Goal: Task Accomplishment & Management: Manage account settings

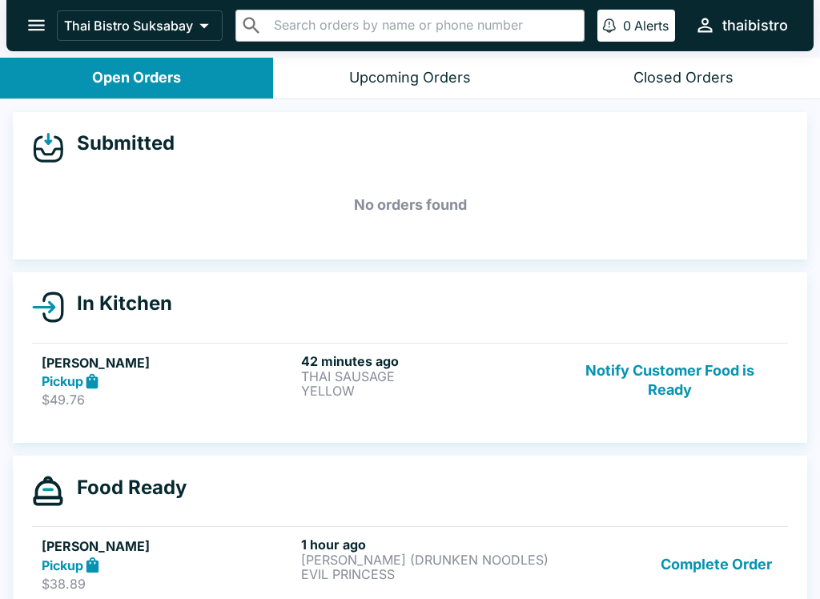
scroll to position [14, 0]
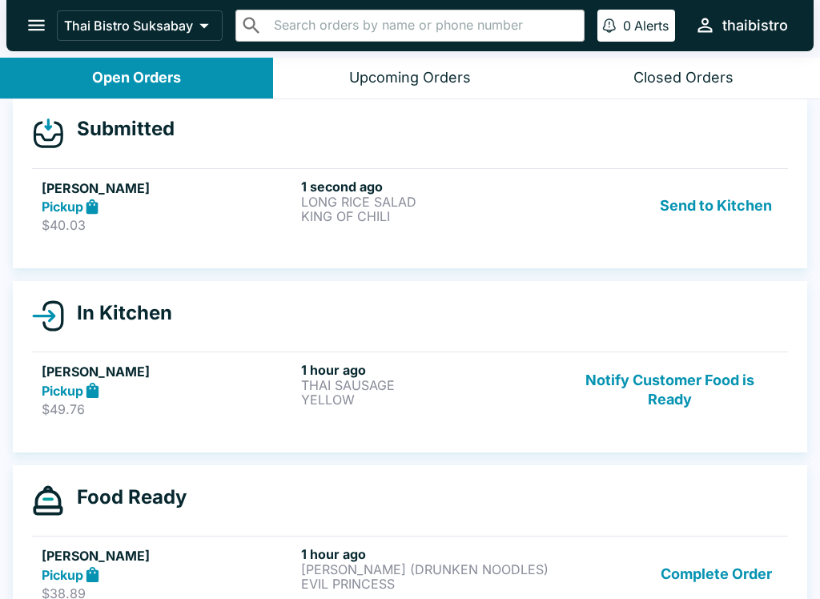
click at [418, 213] on p "KING OF CHILI" at bounding box center [427, 216] width 253 height 14
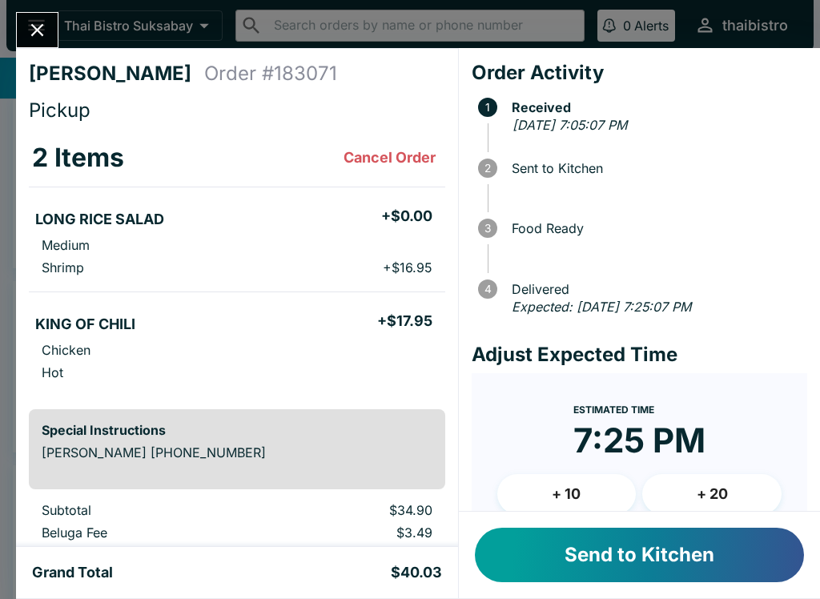
click at [642, 557] on button "Send to Kitchen" at bounding box center [639, 555] width 329 height 54
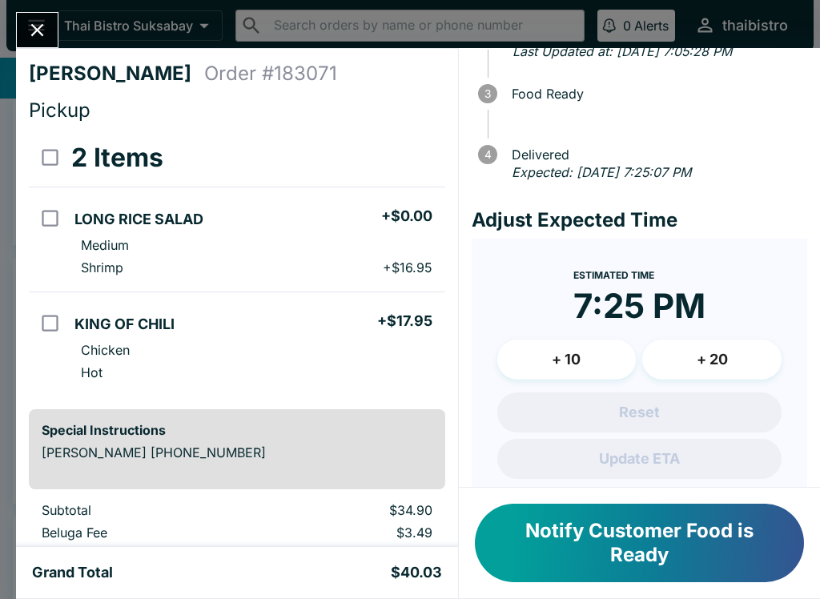
scroll to position [138, 0]
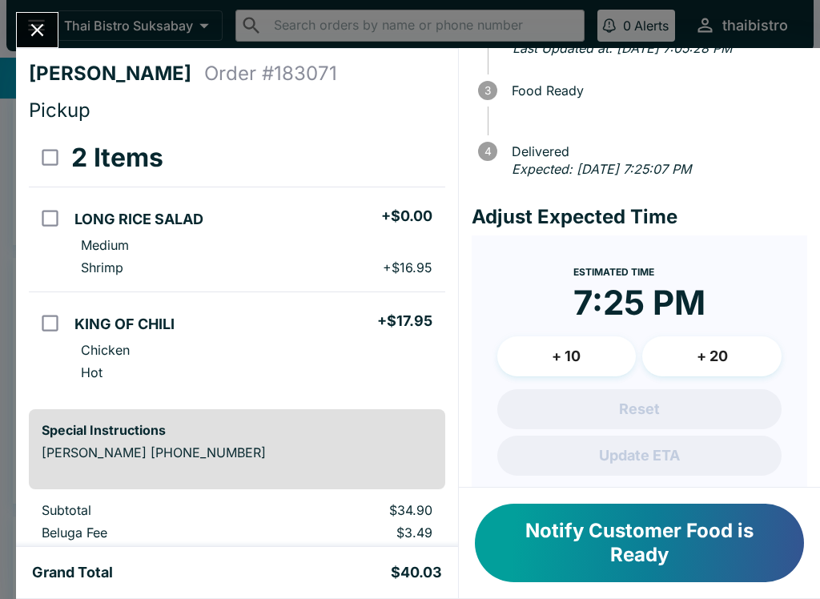
click at [590, 350] on button "+ 10" at bounding box center [566, 356] width 139 height 40
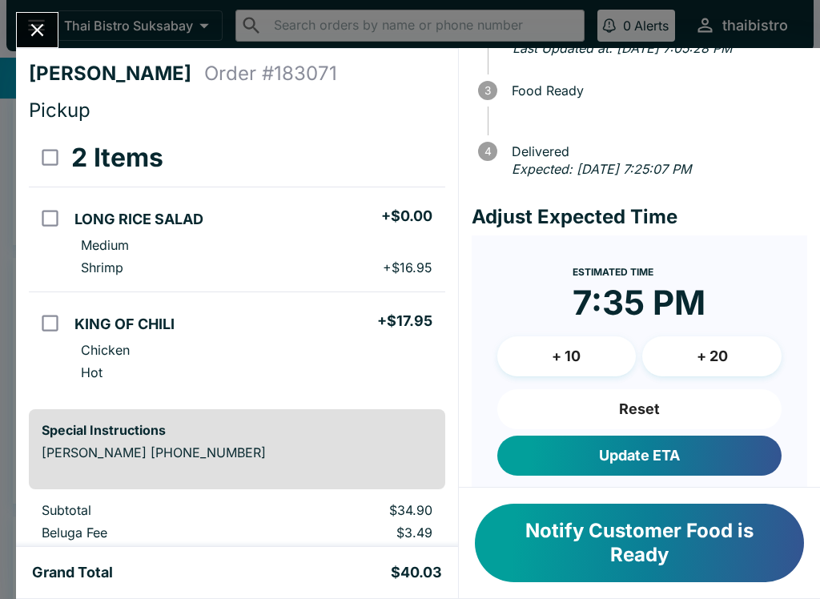
click at [723, 453] on button "Update ETA" at bounding box center [639, 456] width 284 height 40
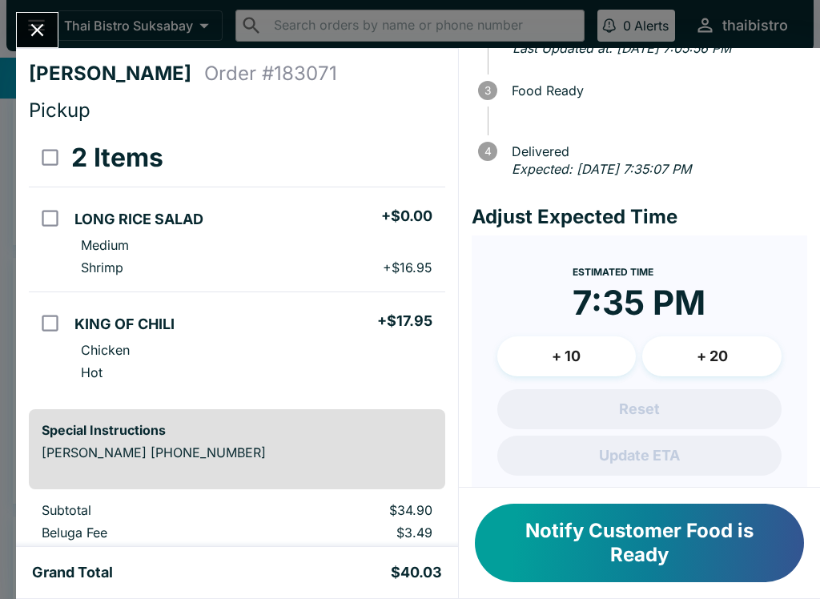
click at [706, 556] on button "Notify Customer Food is Ready" at bounding box center [639, 543] width 329 height 78
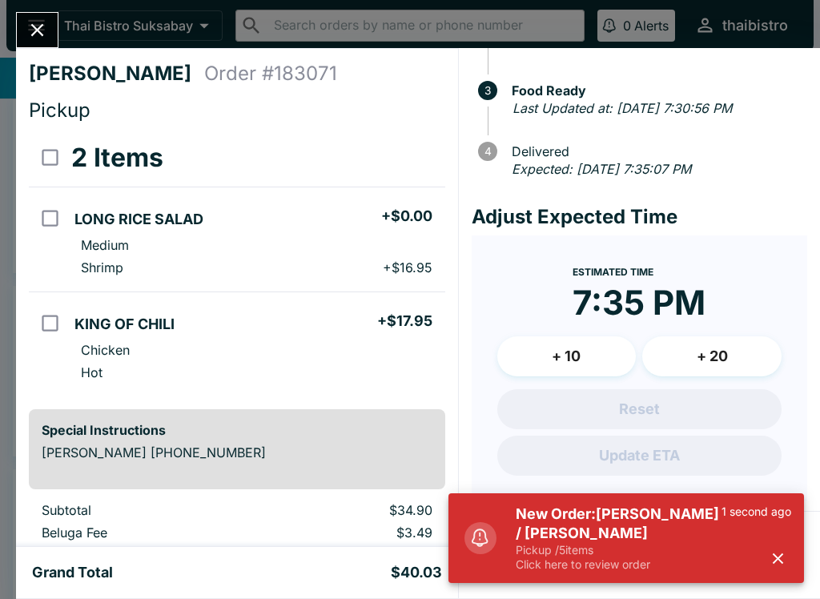
click at [605, 541] on h5 "New Order: [PERSON_NAME] / [PERSON_NAME]" at bounding box center [619, 524] width 206 height 38
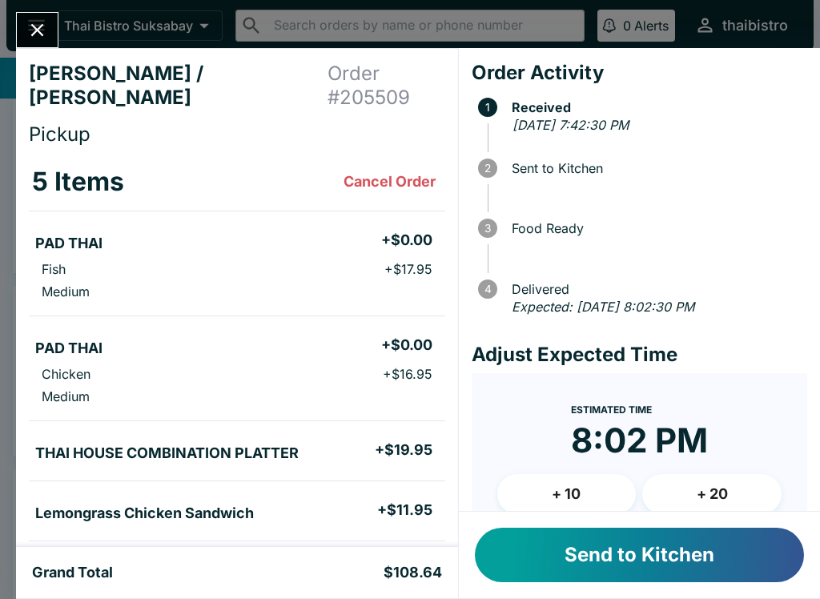
click at [32, 32] on icon "Close" at bounding box center [37, 30] width 22 height 22
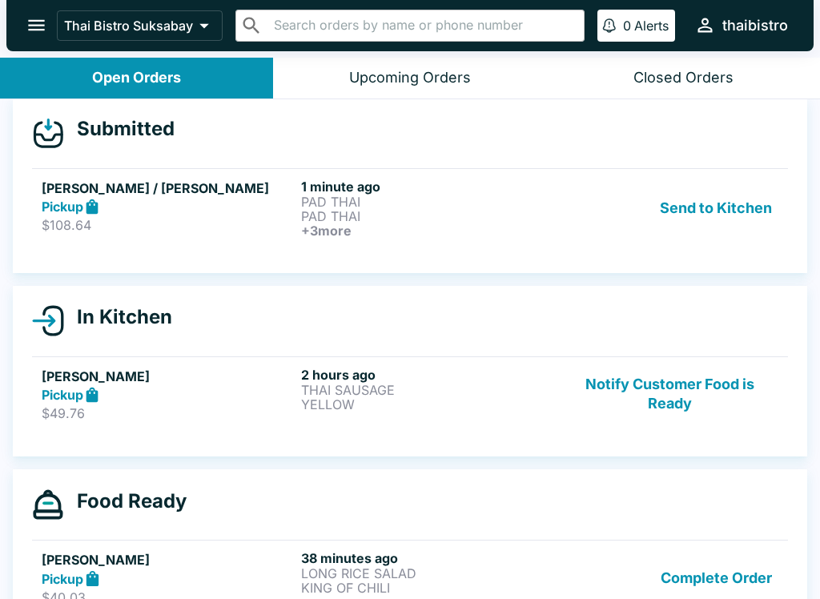
click at [733, 222] on button "Send to Kitchen" at bounding box center [716, 208] width 125 height 59
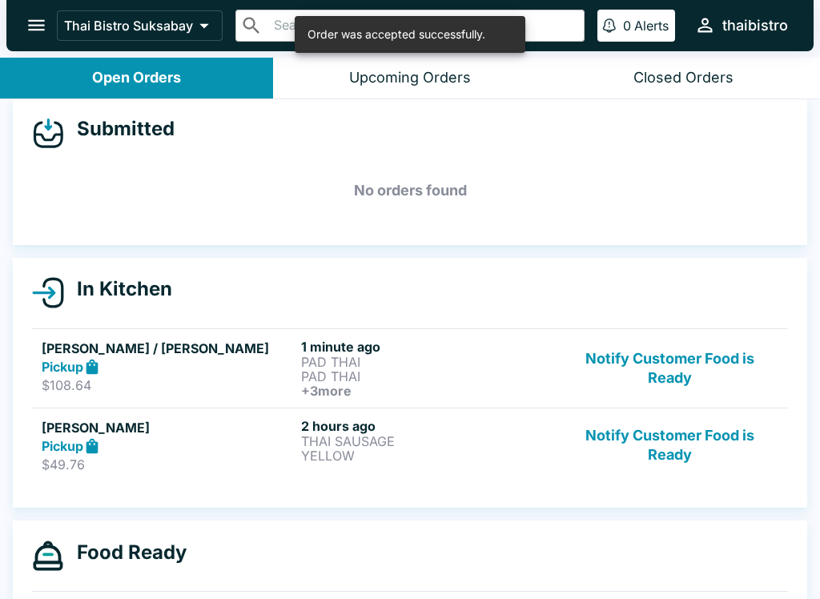
click at [366, 359] on p "PAD THAI" at bounding box center [427, 362] width 253 height 14
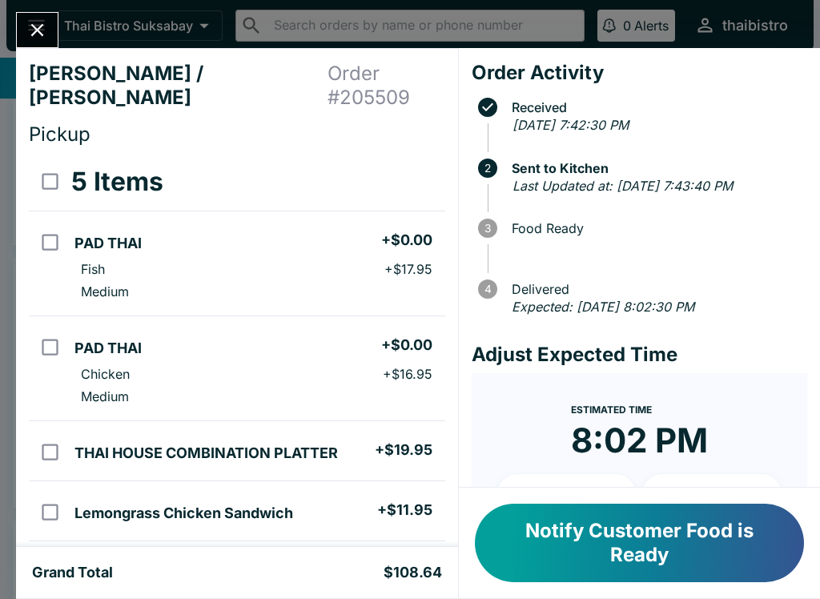
click at [44, 28] on icon "Close" at bounding box center [37, 30] width 22 height 22
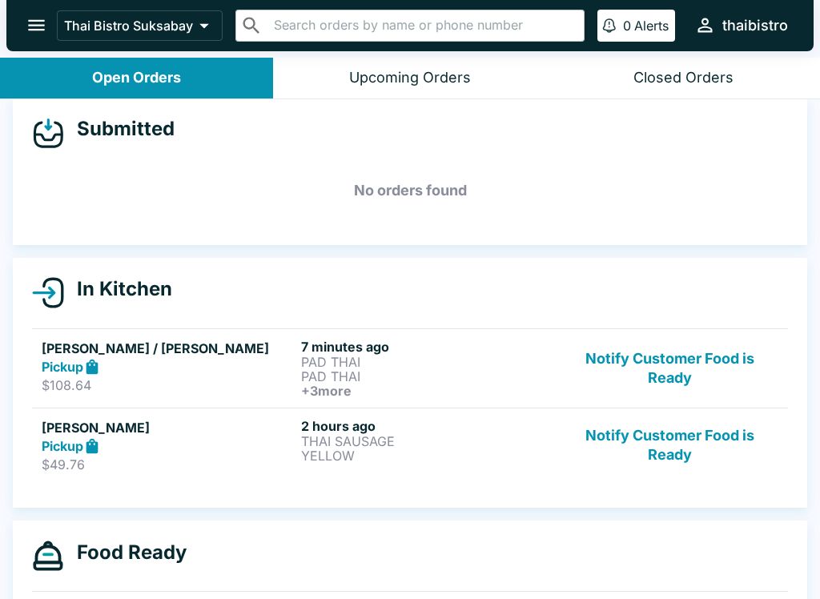
click at [695, 451] on button "Notify Customer Food is Ready" at bounding box center [670, 445] width 217 height 55
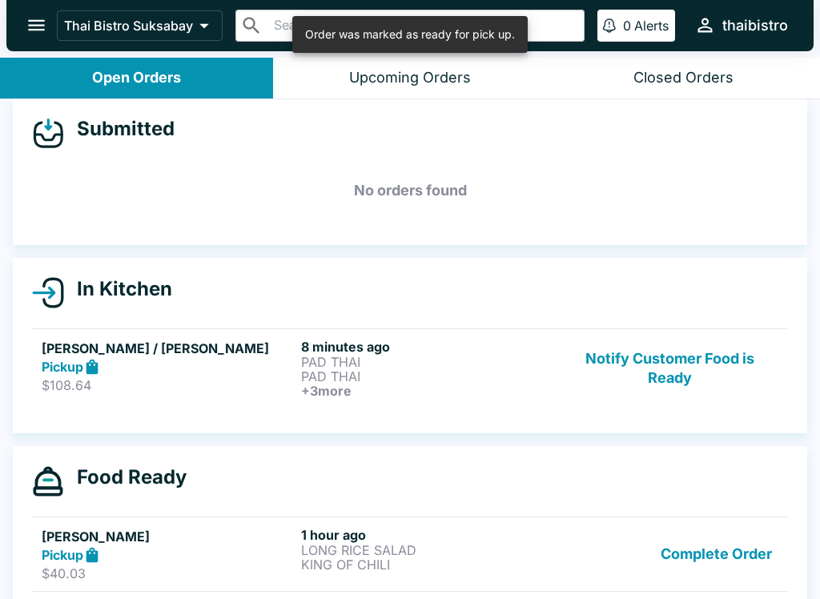
click at [710, 557] on button "Complete Order" at bounding box center [716, 554] width 124 height 55
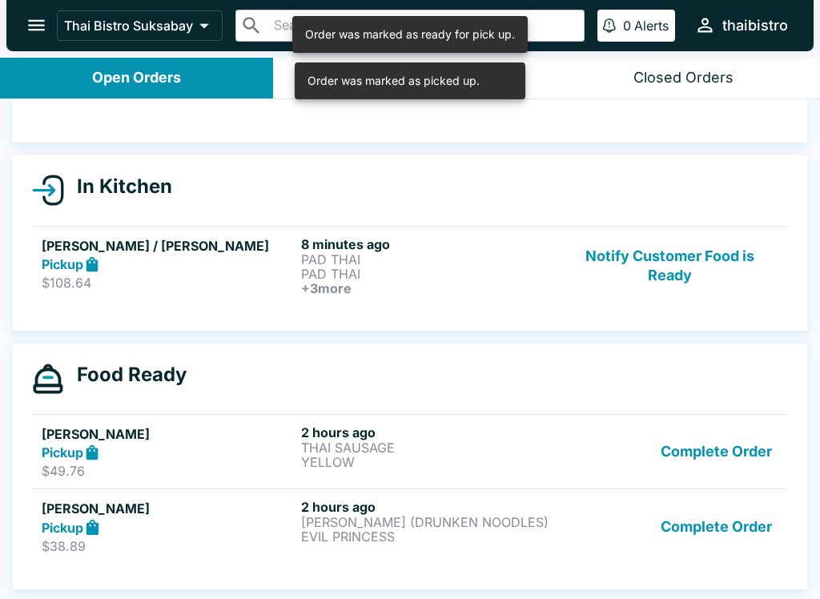
click at [718, 449] on button "Complete Order" at bounding box center [716, 452] width 124 height 55
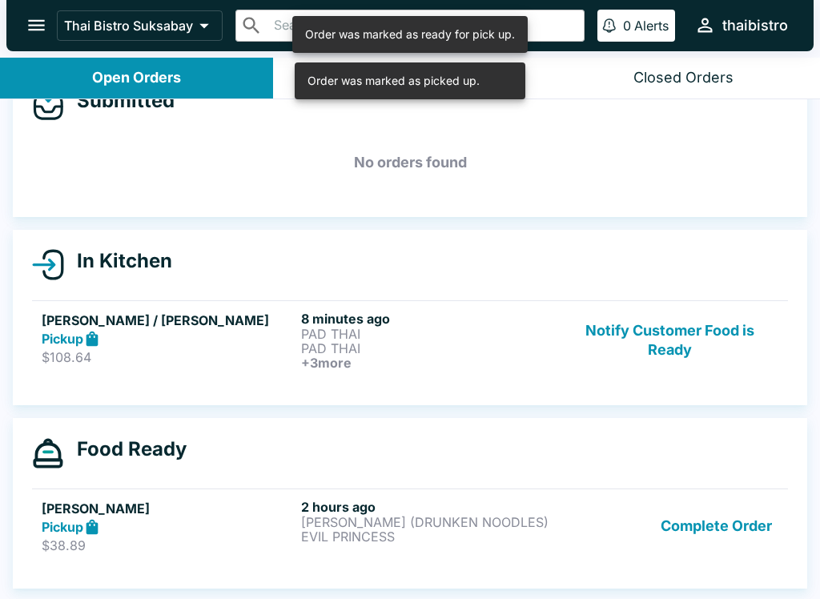
click at [731, 513] on button "Complete Order" at bounding box center [716, 526] width 124 height 55
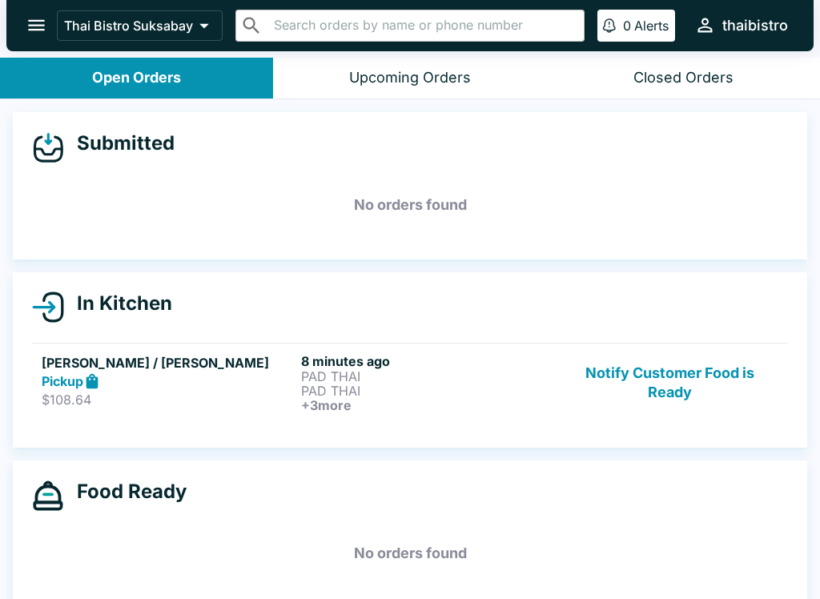
click at [674, 383] on button "Notify Customer Food is Ready" at bounding box center [670, 382] width 217 height 59
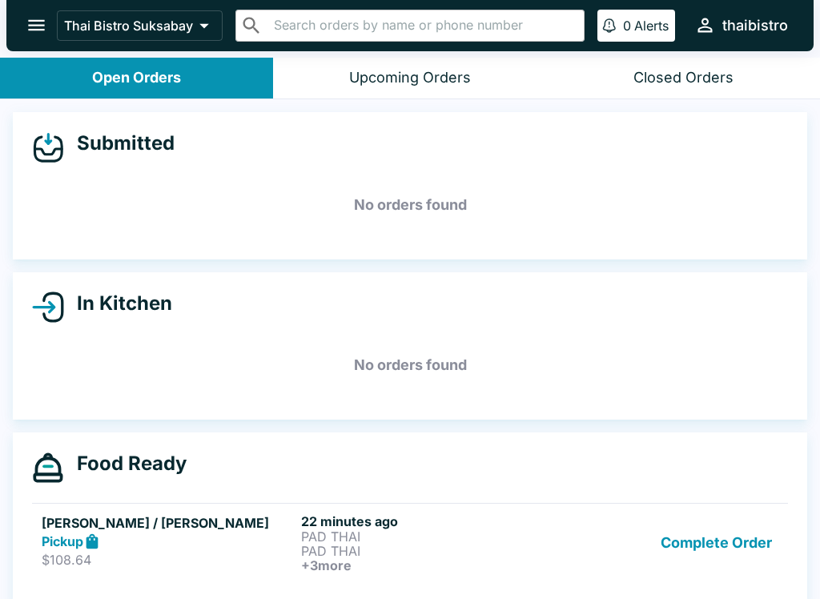
click at [732, 554] on button "Complete Order" at bounding box center [716, 542] width 124 height 59
